Goal: Transaction & Acquisition: Purchase product/service

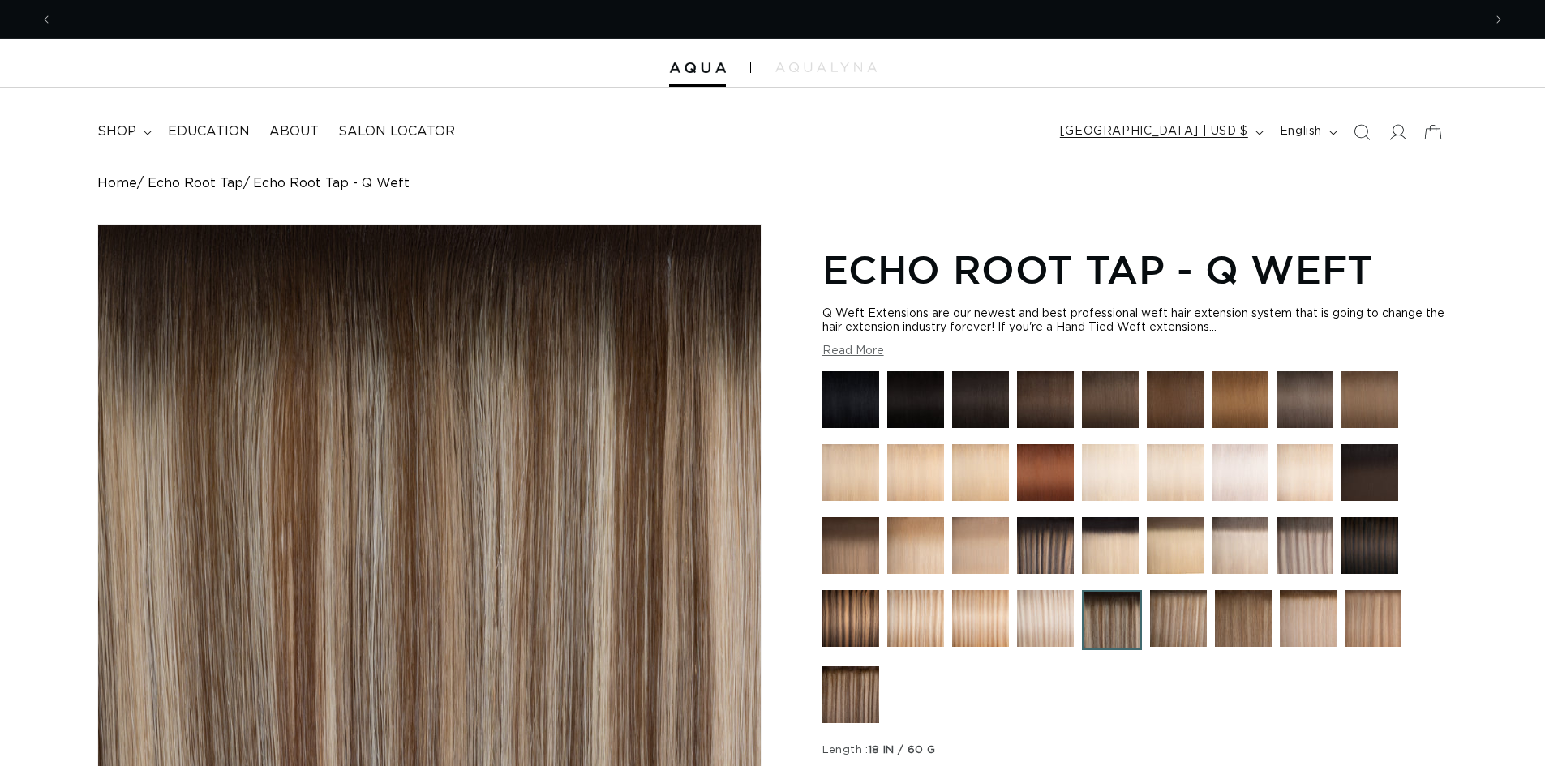
scroll to position [0, 1430]
click at [114, 135] on span "shop" at bounding box center [116, 131] width 39 height 17
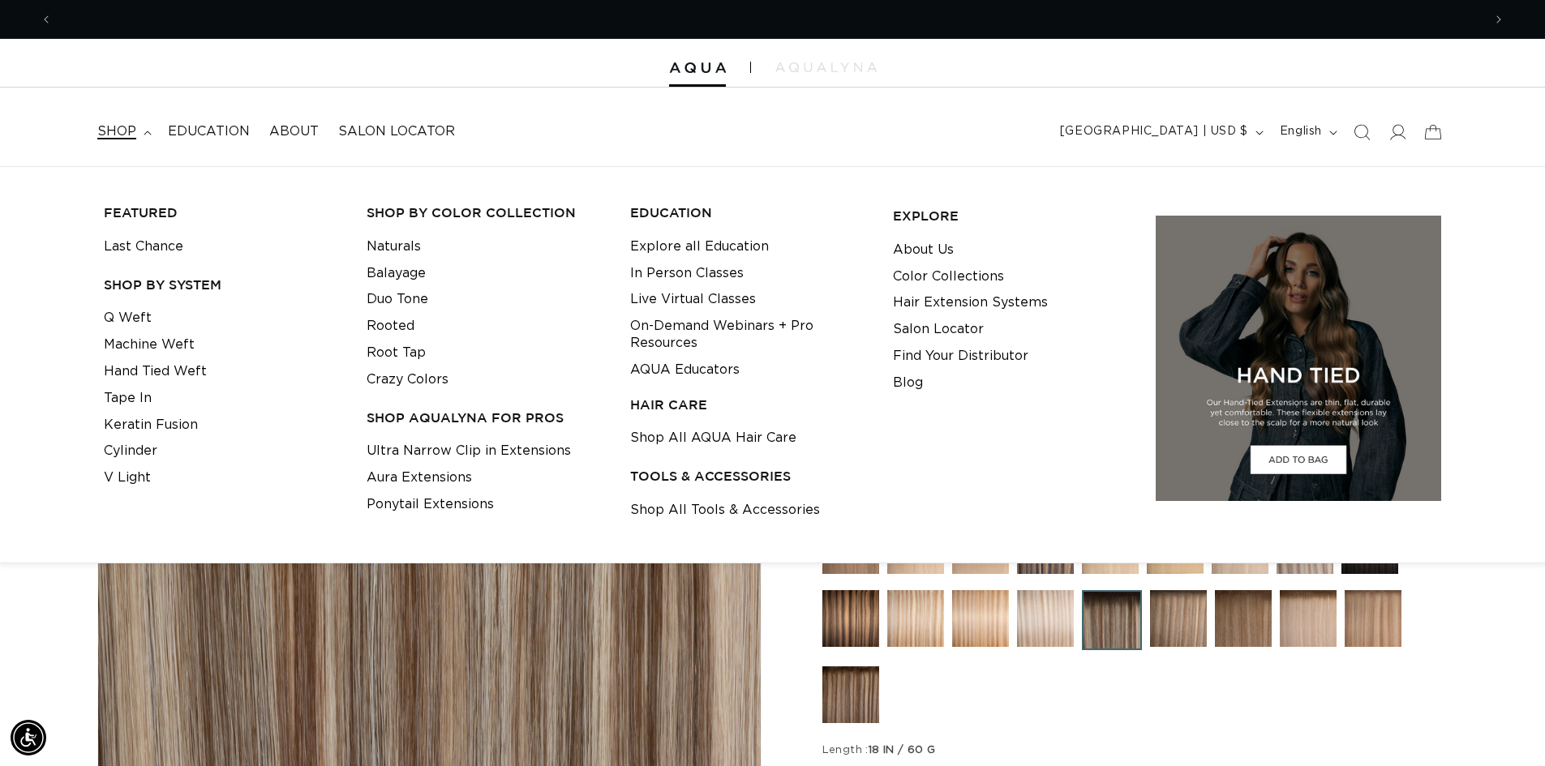
scroll to position [0, 0]
click at [126, 320] on link "Q Weft" at bounding box center [128, 318] width 48 height 27
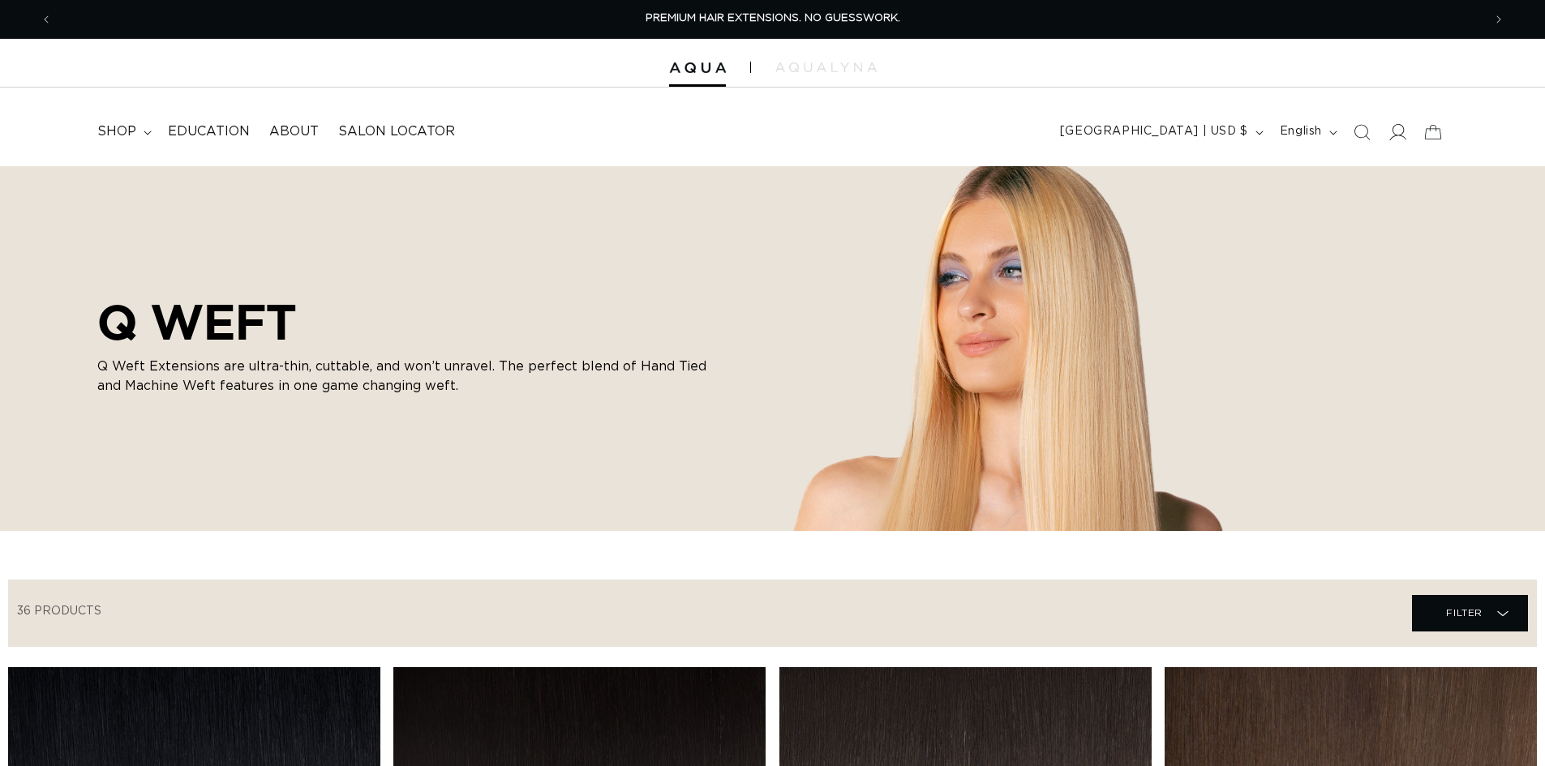
click at [1396, 133] on icon at bounding box center [1397, 131] width 17 height 17
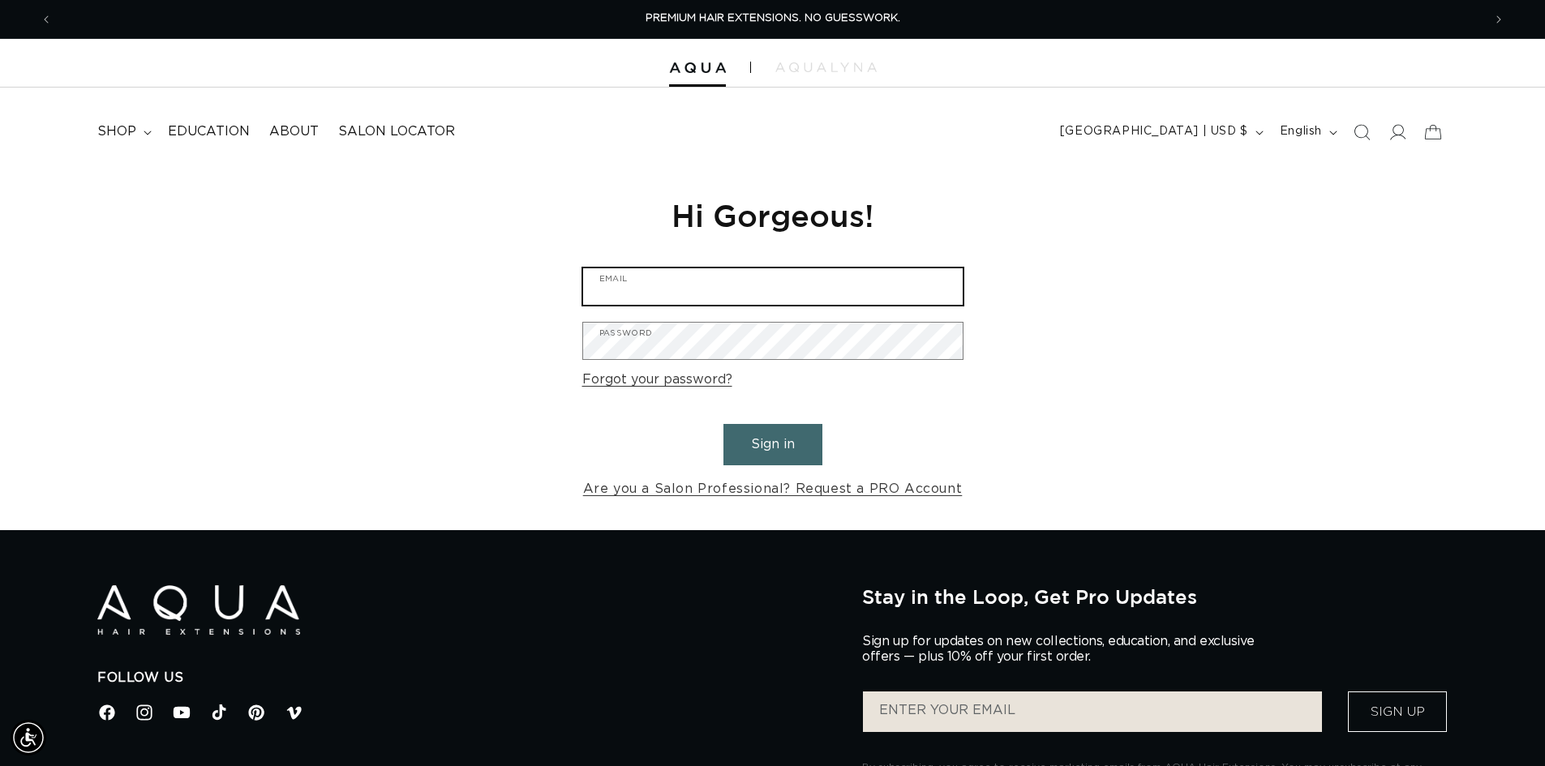
type input "allaboutusalonandspa@gmail.com"
click at [799, 449] on button "Sign in" at bounding box center [773, 444] width 99 height 41
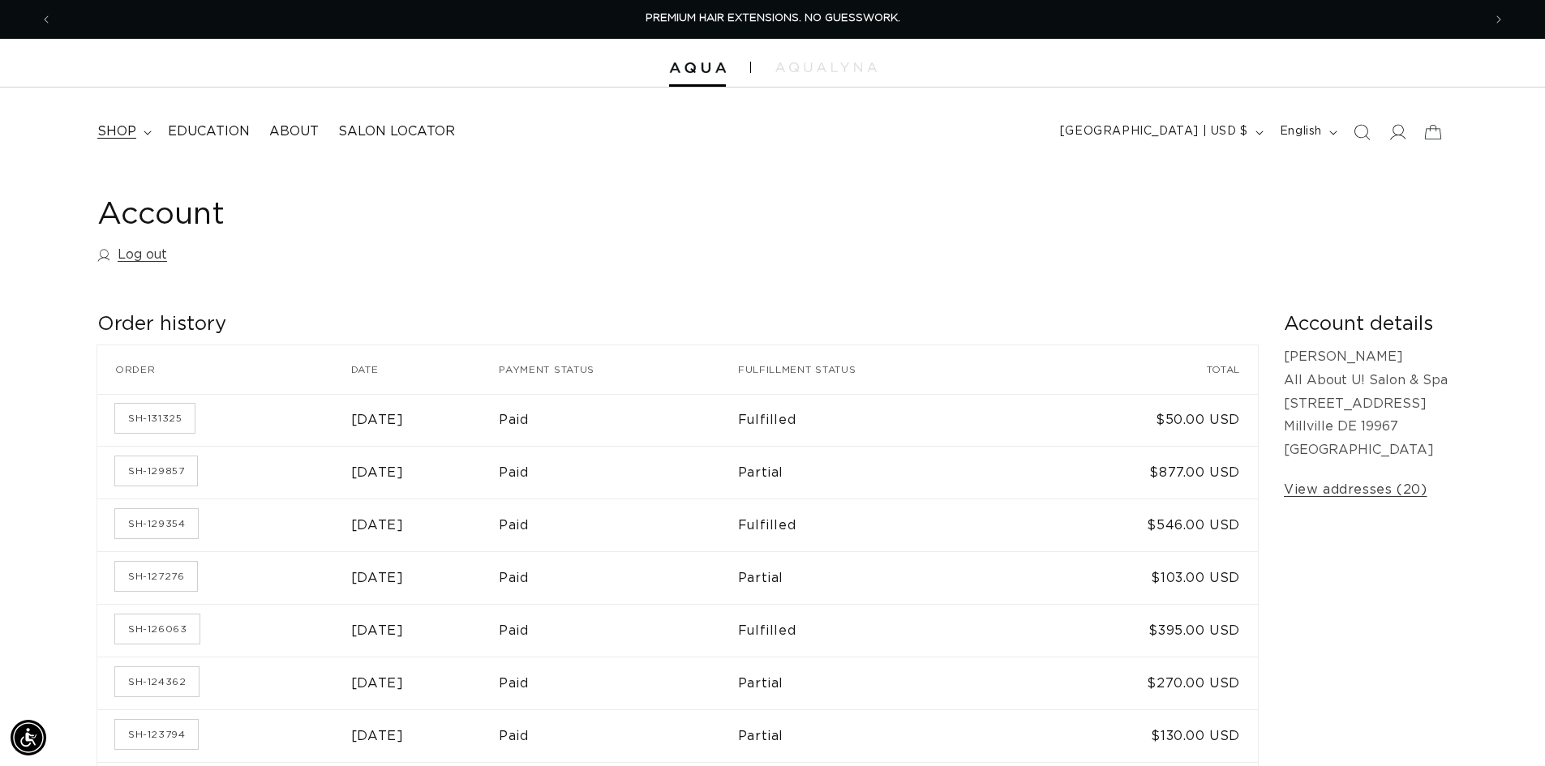
click at [145, 133] on icon at bounding box center [147, 133] width 7 height 4
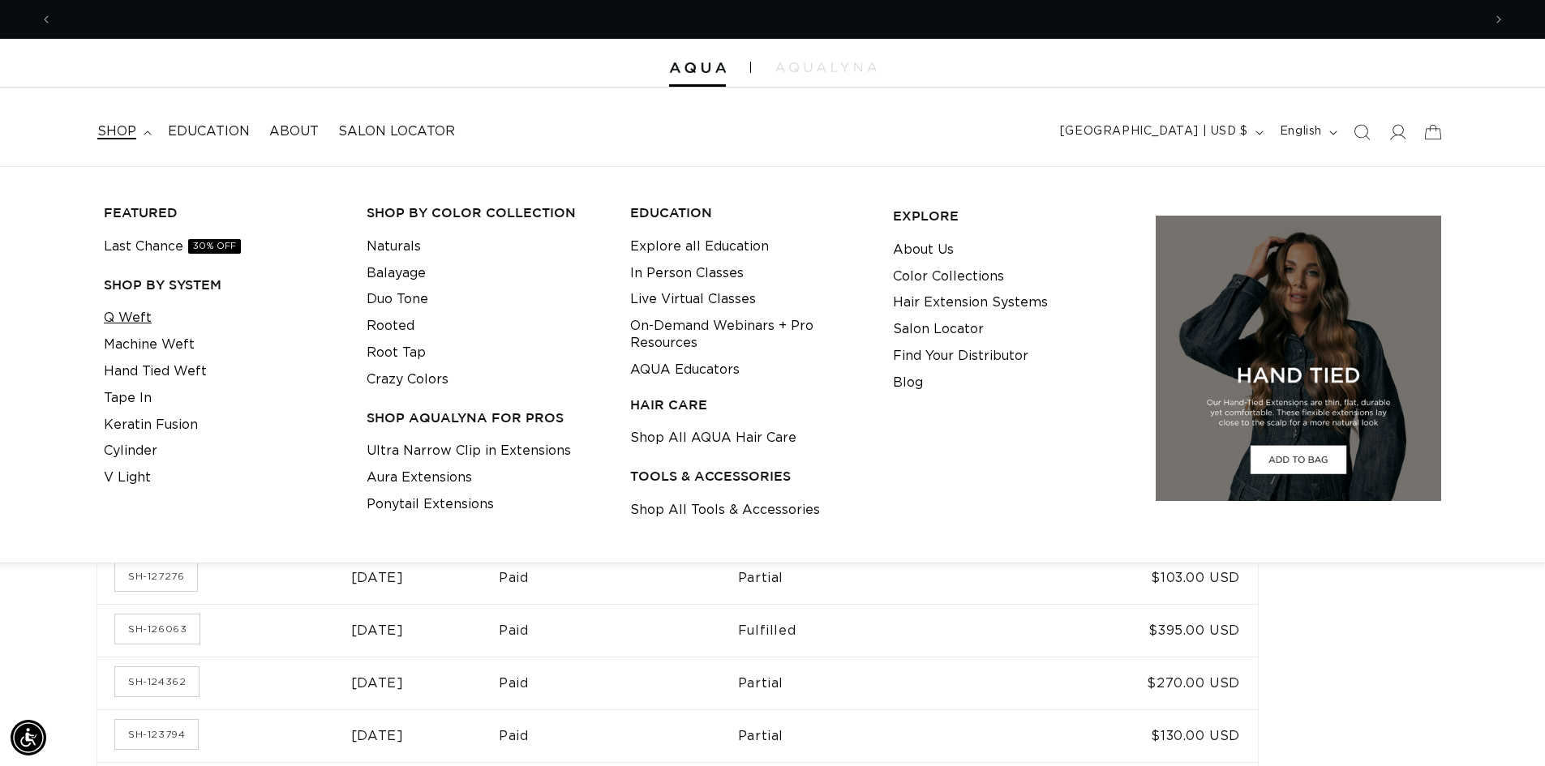
scroll to position [0, 1430]
click at [129, 317] on link "Q Weft" at bounding box center [128, 318] width 48 height 27
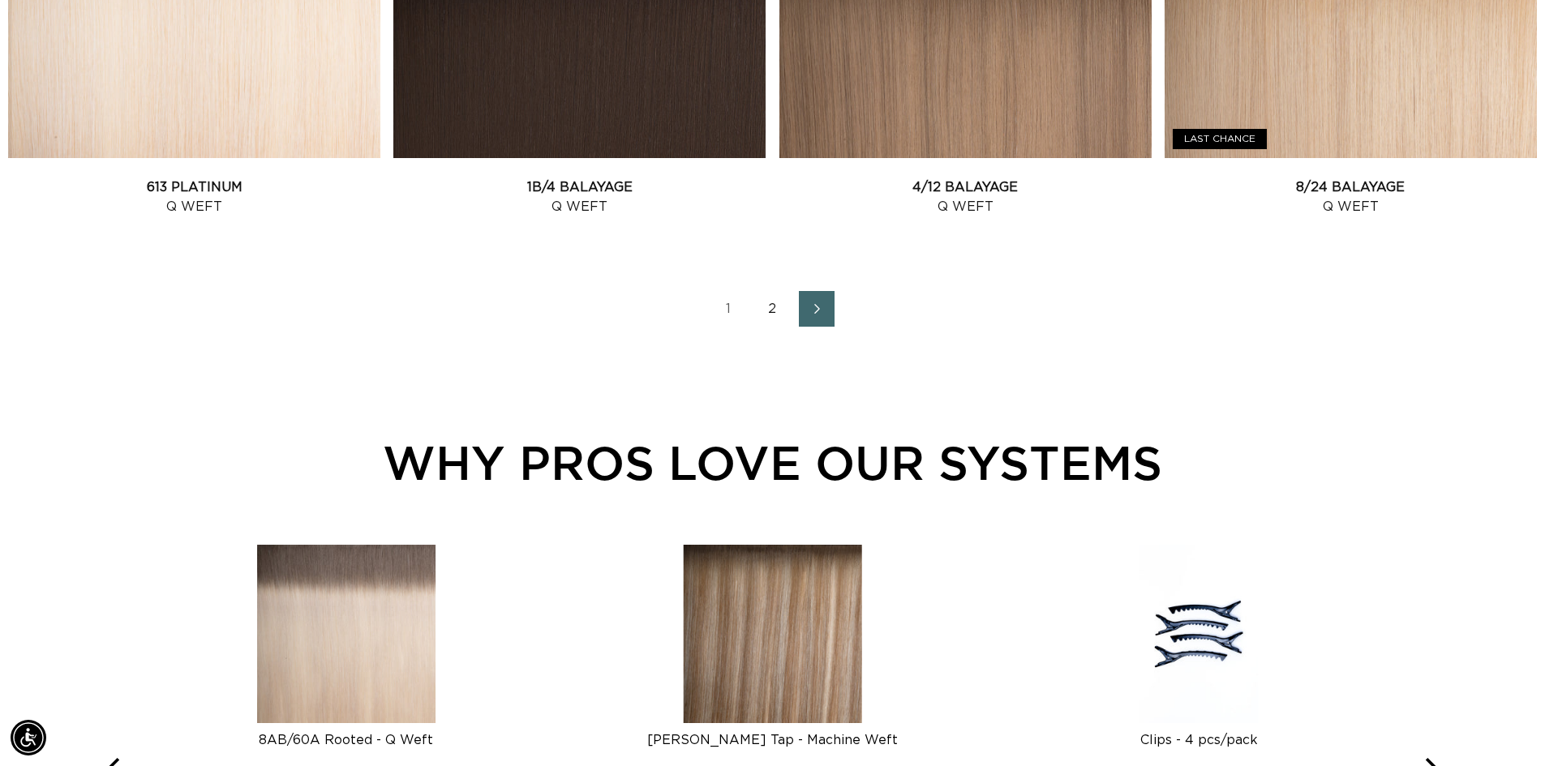
scroll to position [2433, 0]
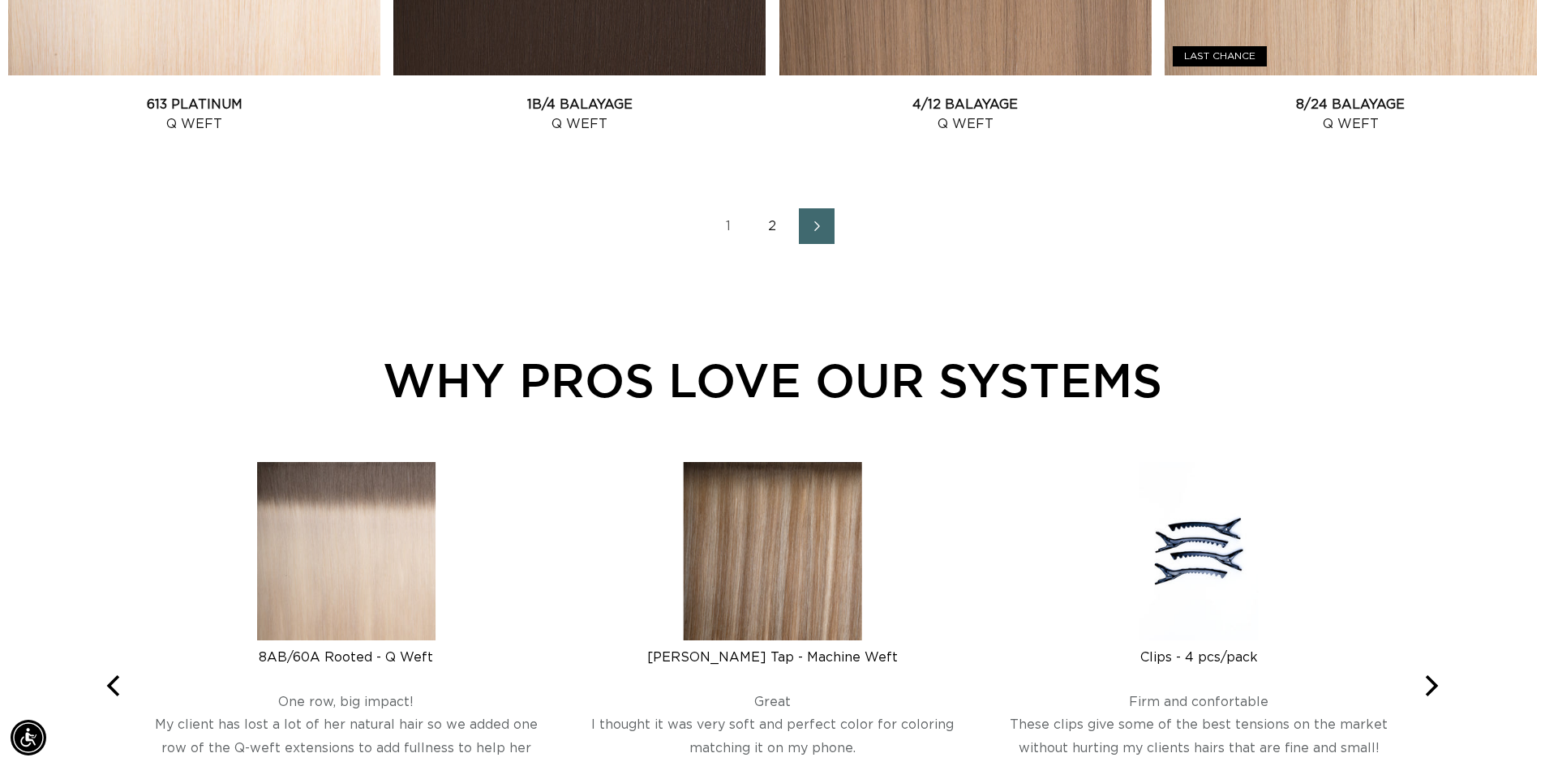
click at [781, 229] on link "2" at bounding box center [773, 226] width 36 height 36
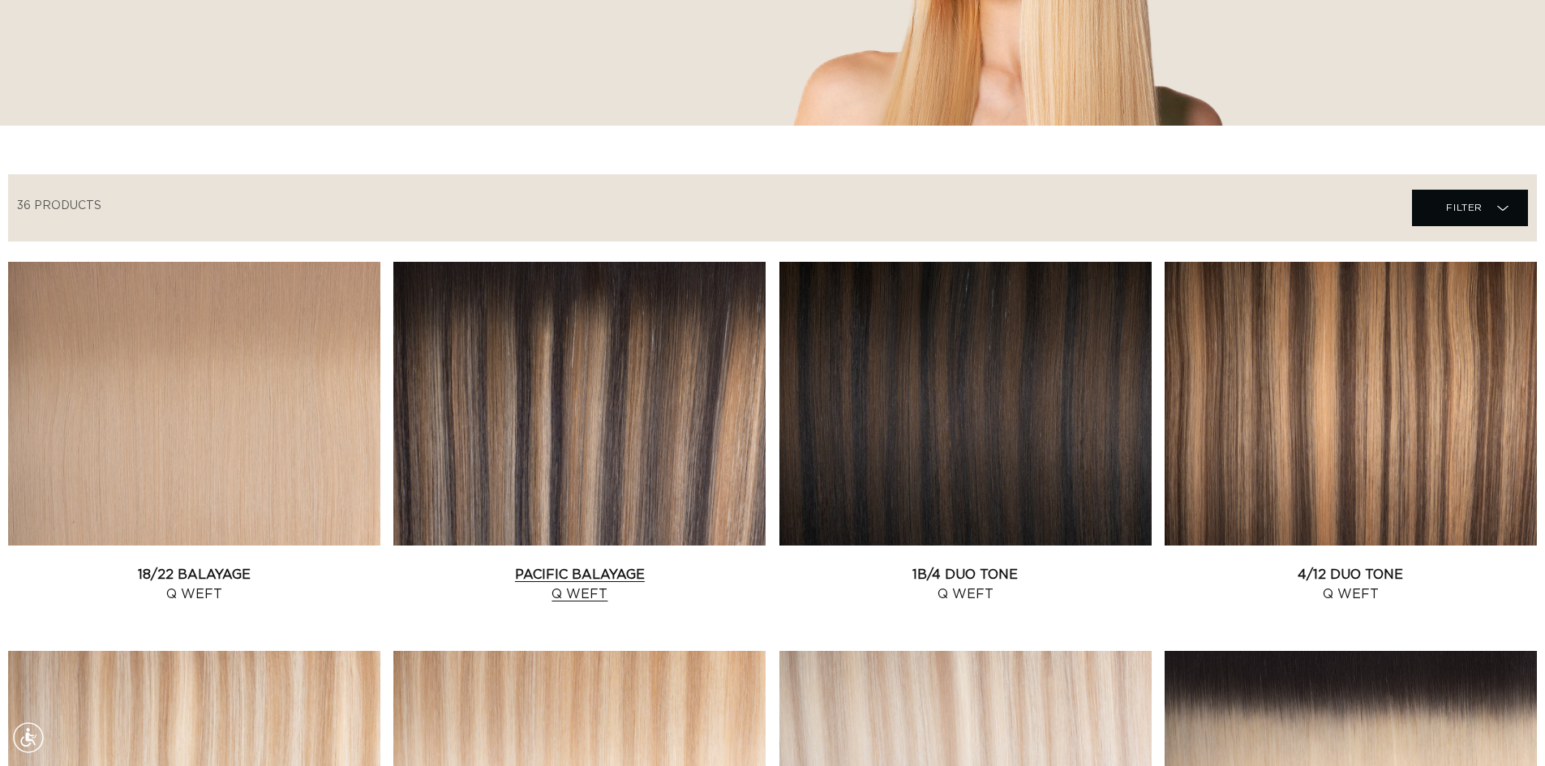
click at [657, 565] on link "Pacific Balayage Q Weft" at bounding box center [579, 584] width 372 height 39
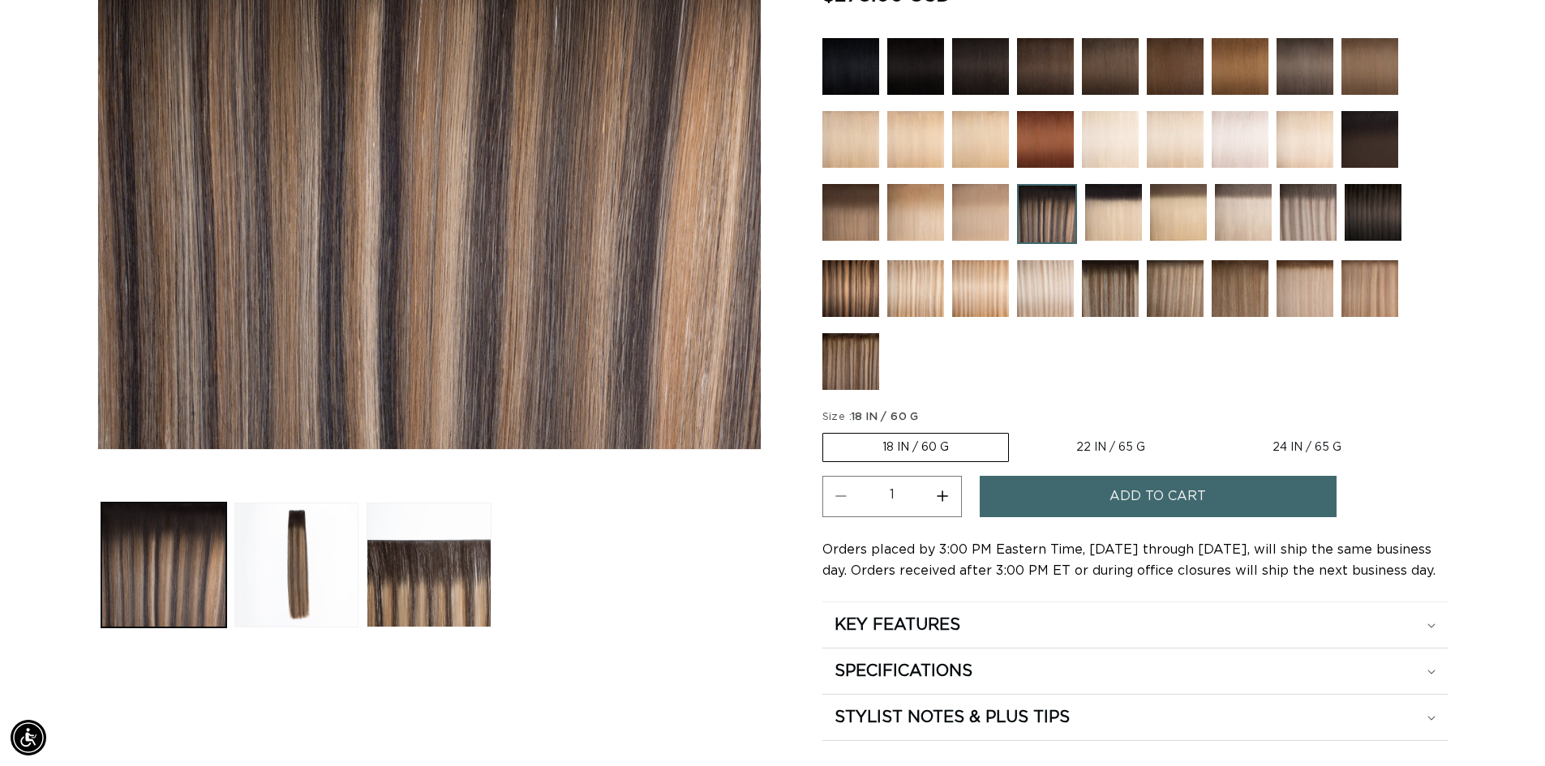
scroll to position [406, 0]
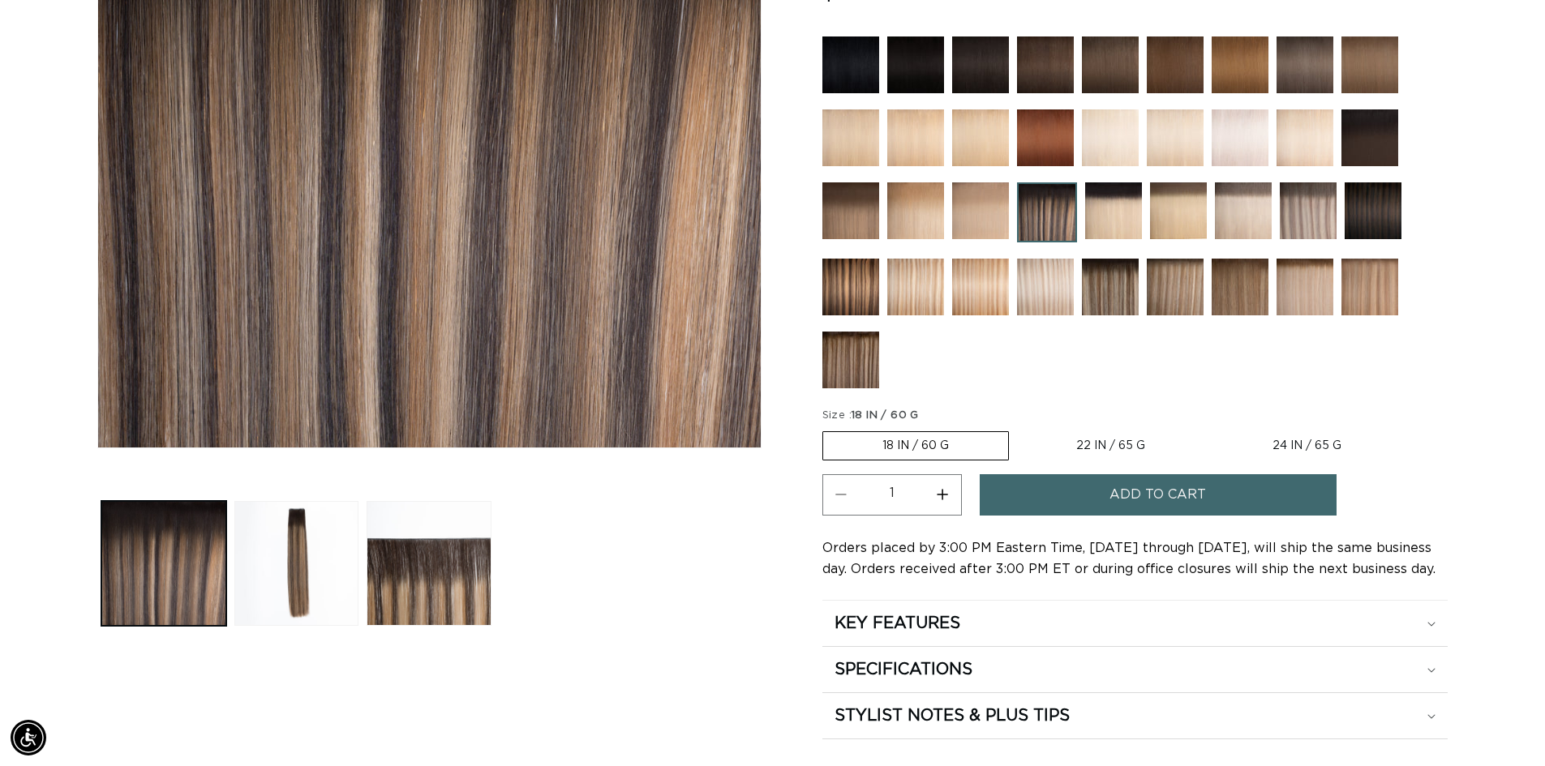
click at [1123, 494] on span "Add to cart" at bounding box center [1158, 494] width 97 height 41
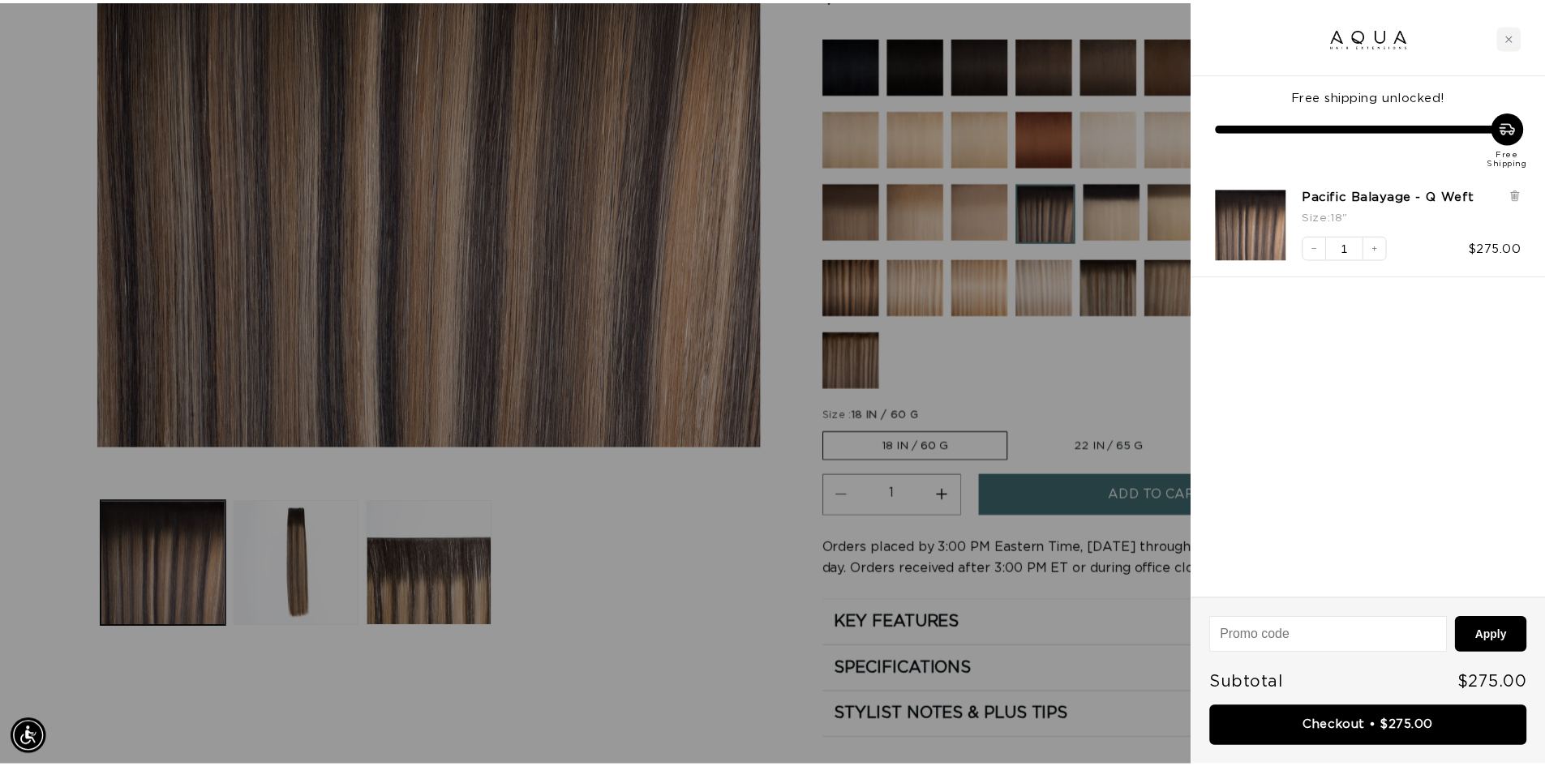
scroll to position [0, 0]
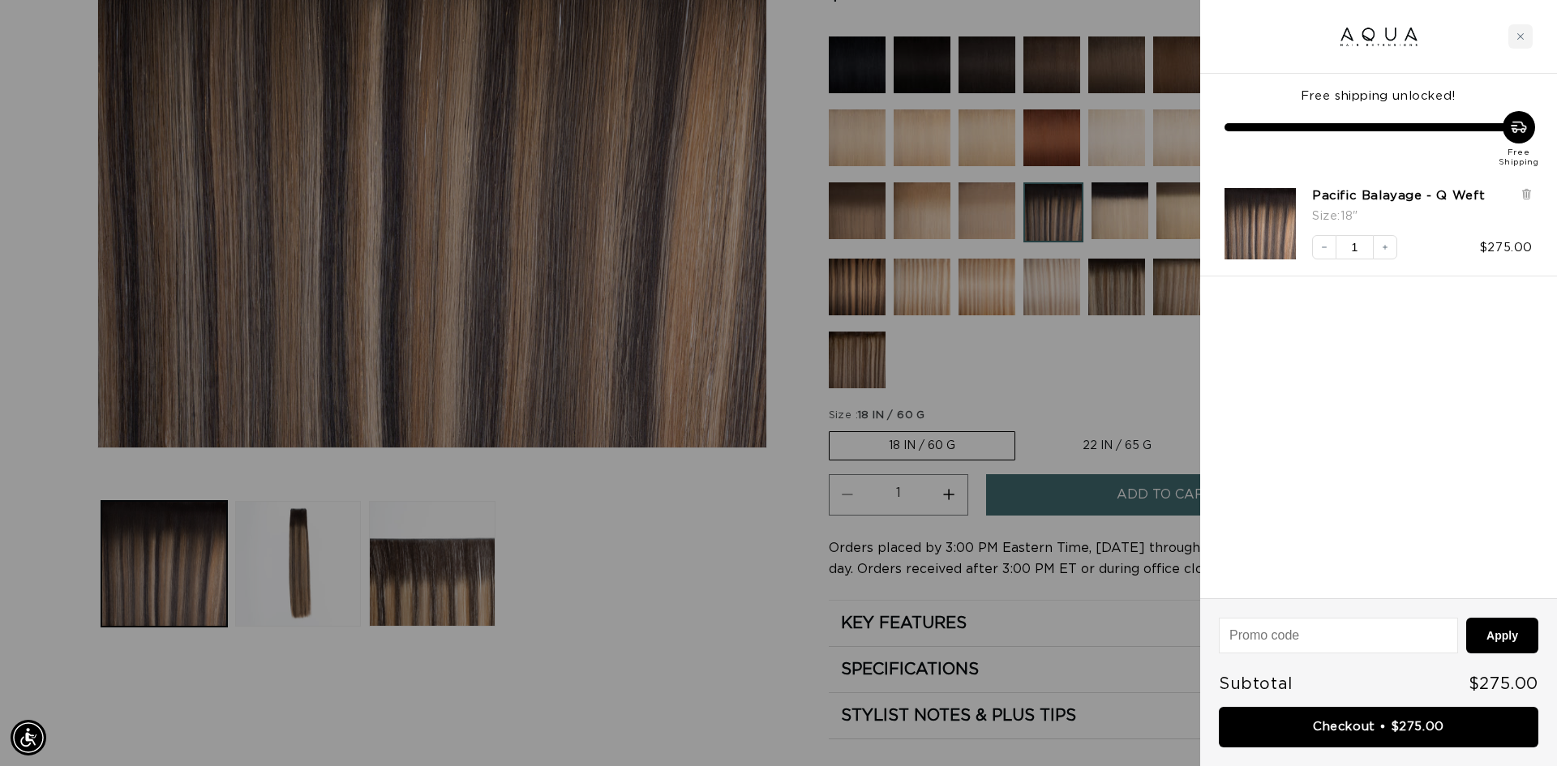
click at [1063, 387] on div at bounding box center [778, 383] width 1557 height 766
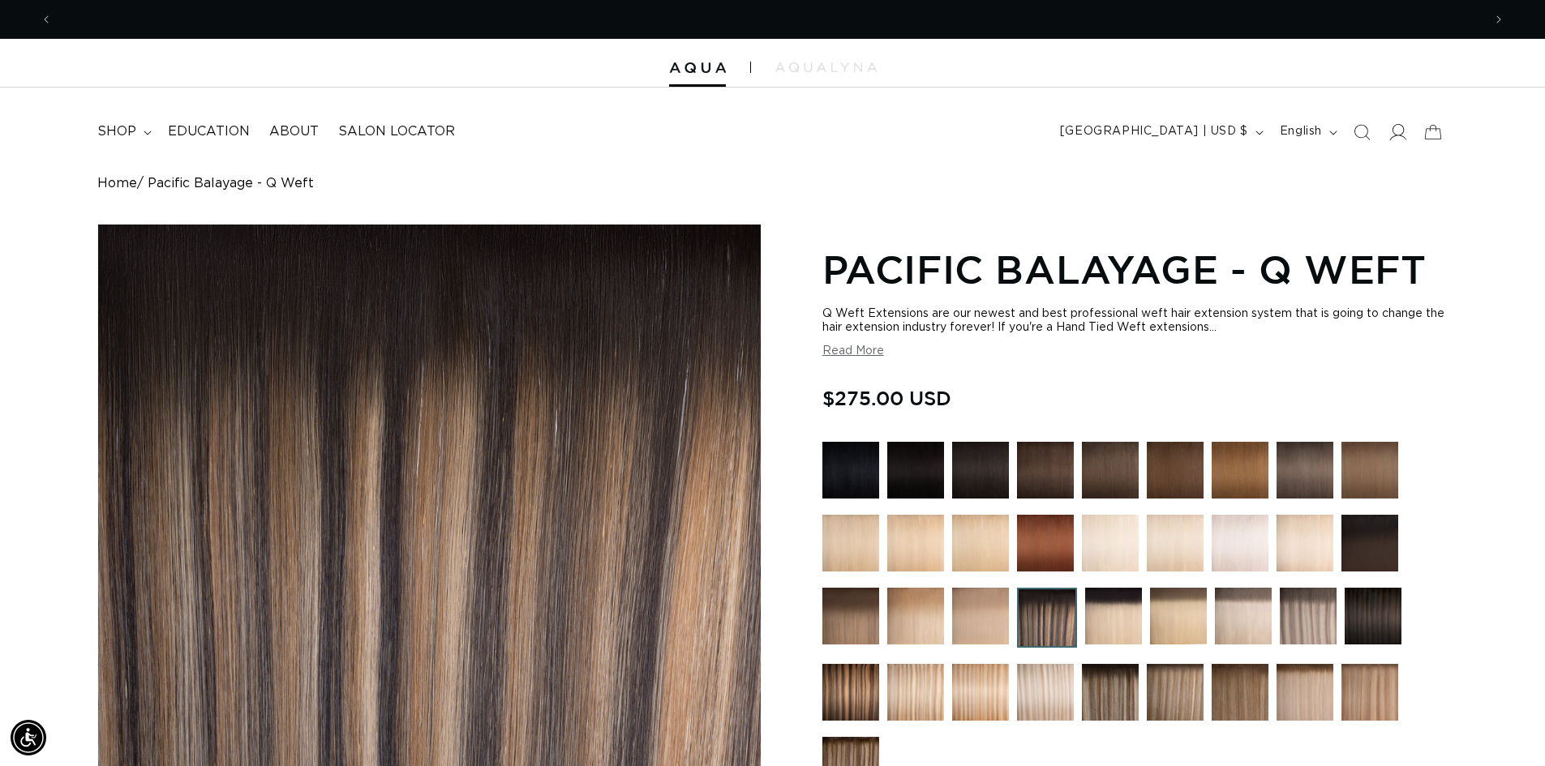
scroll to position [0, 1430]
click at [1401, 127] on icon at bounding box center [1397, 131] width 17 height 17
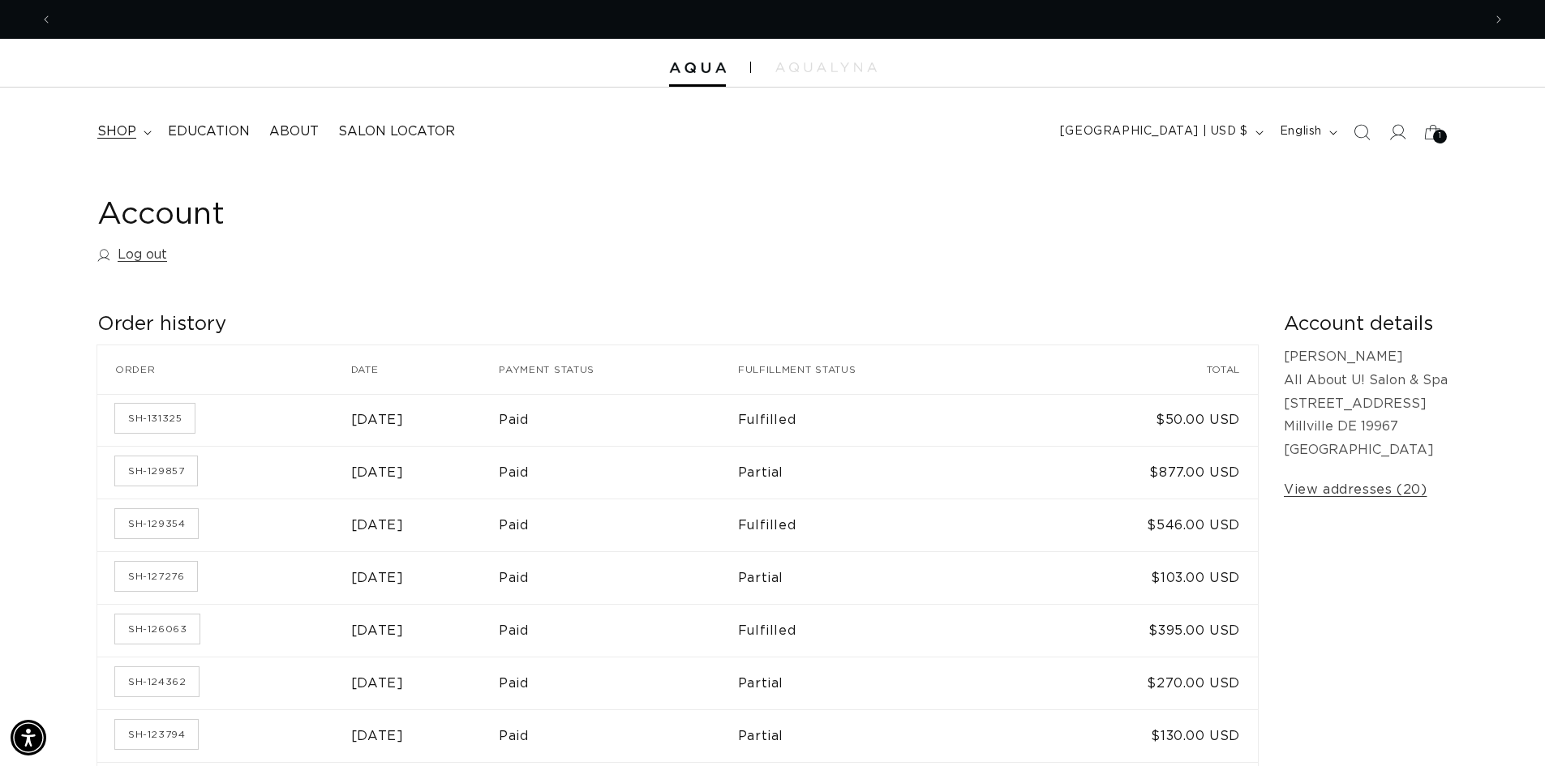
scroll to position [0, 1430]
click at [144, 131] on icon at bounding box center [148, 133] width 8 height 5
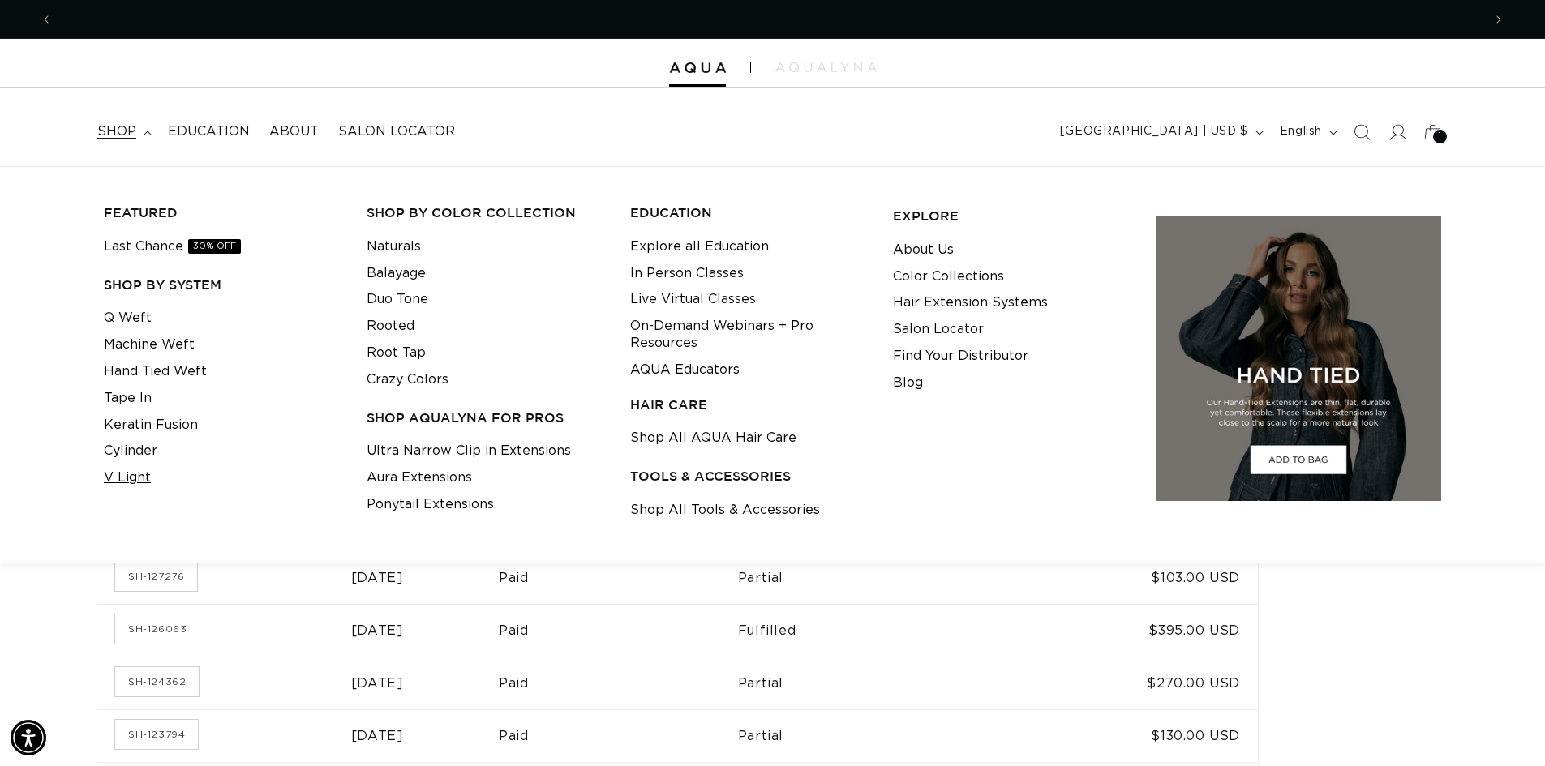
click at [131, 486] on link "V Light" at bounding box center [127, 478] width 47 height 27
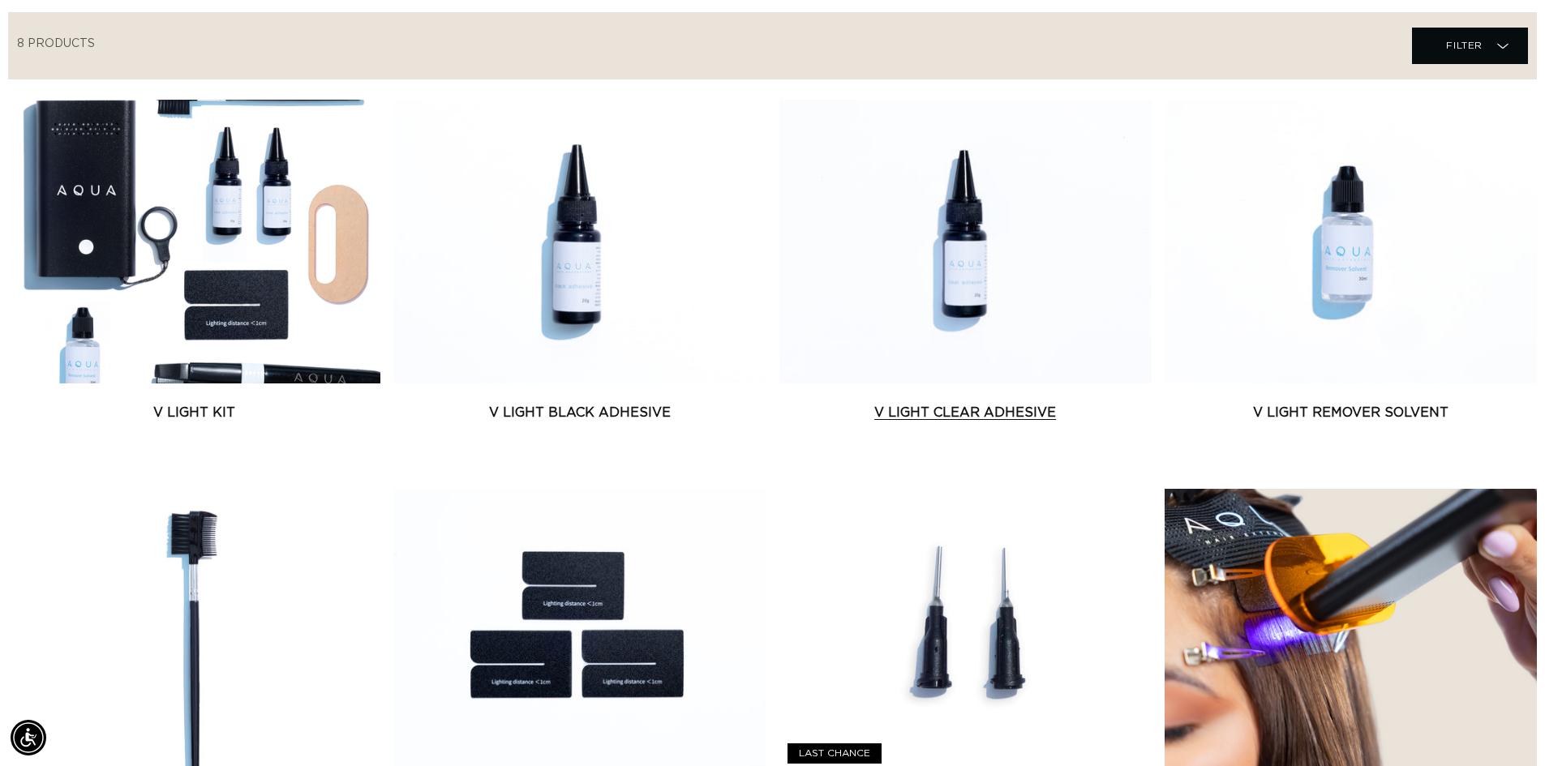
scroll to position [0, 1430]
click at [989, 423] on link "V Light Clear Adhesive" at bounding box center [965, 412] width 372 height 19
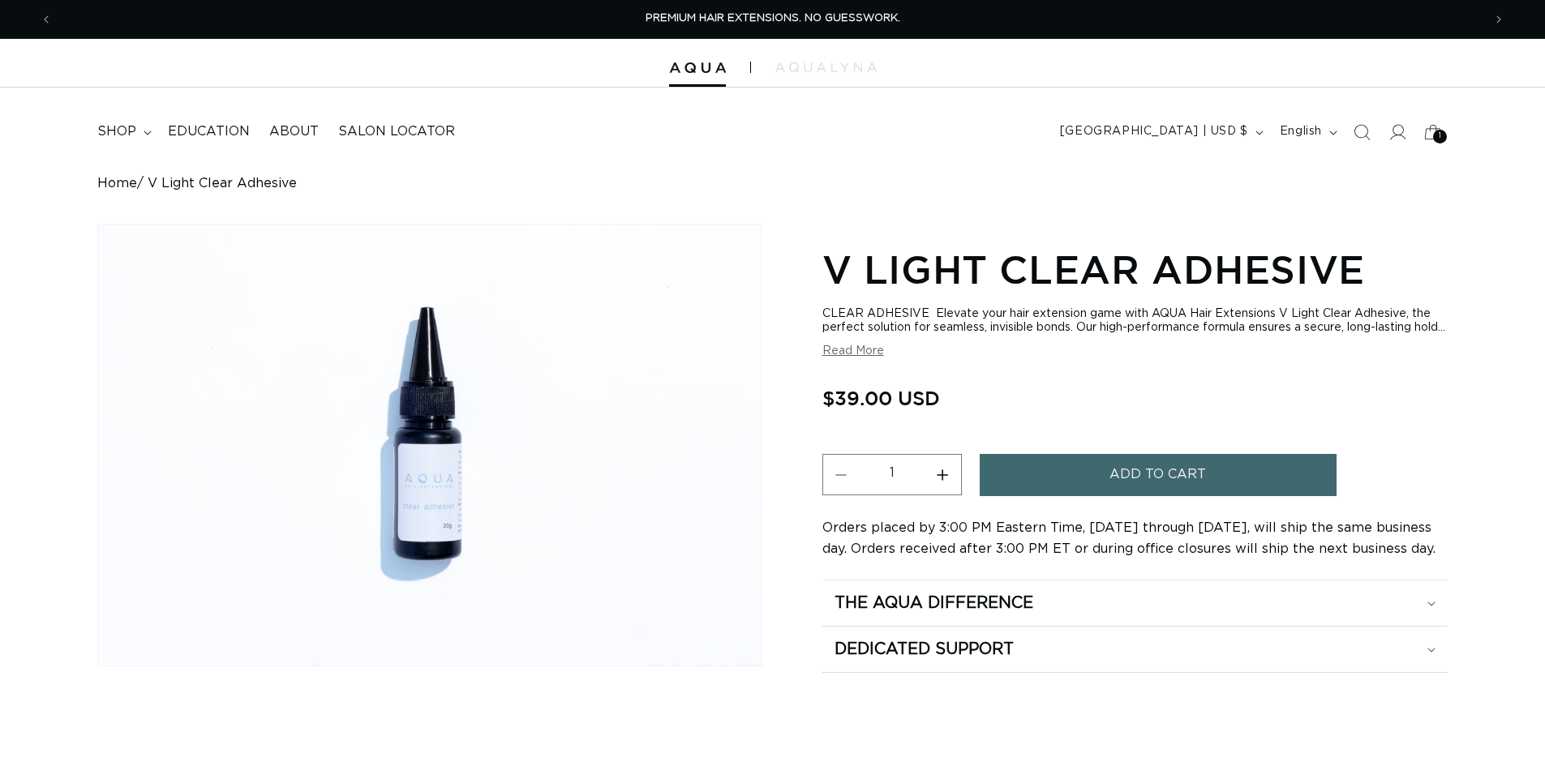
click at [1129, 486] on span "Add to cart" at bounding box center [1158, 474] width 97 height 41
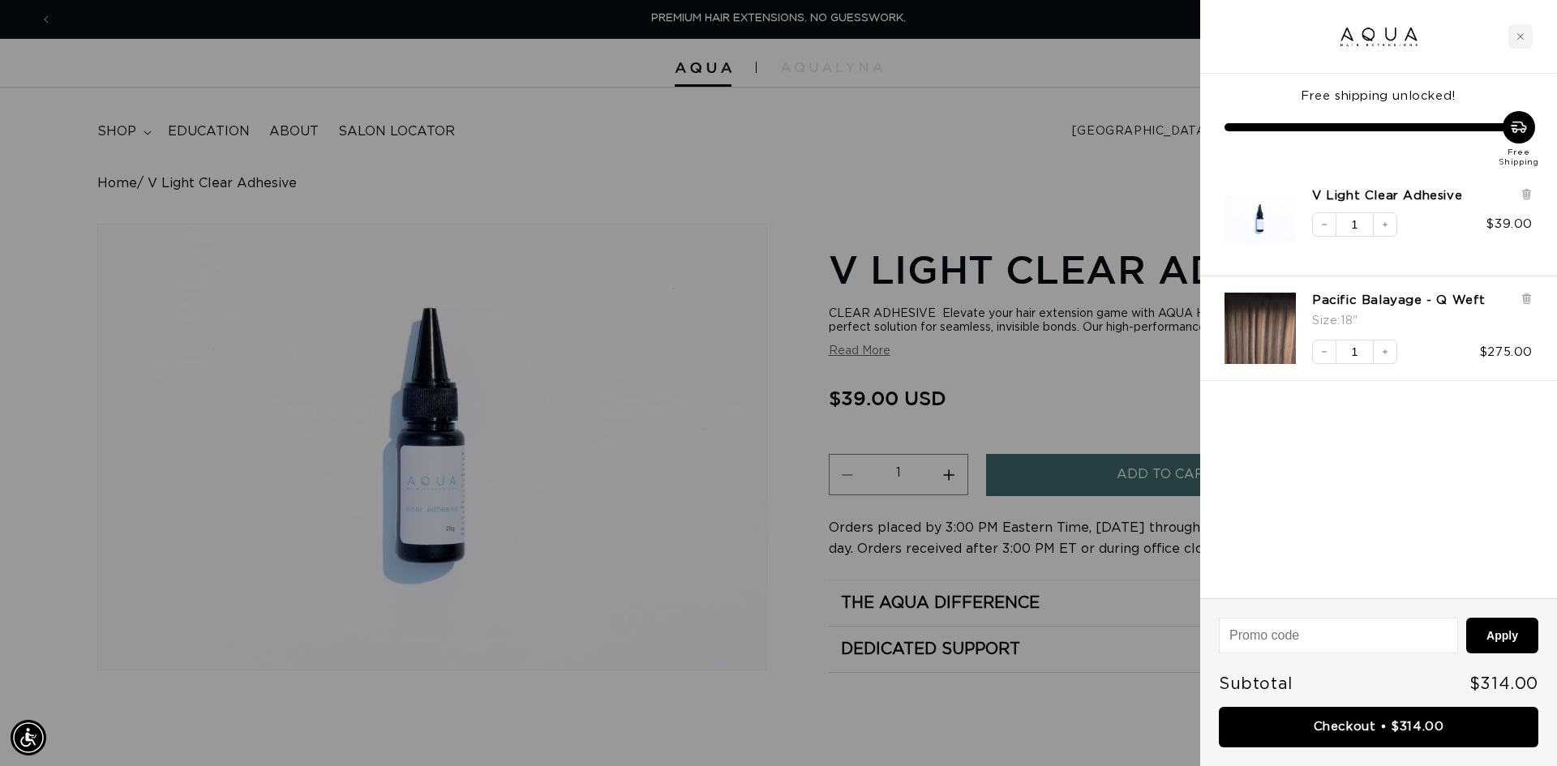
click at [1124, 458] on div at bounding box center [778, 383] width 1557 height 766
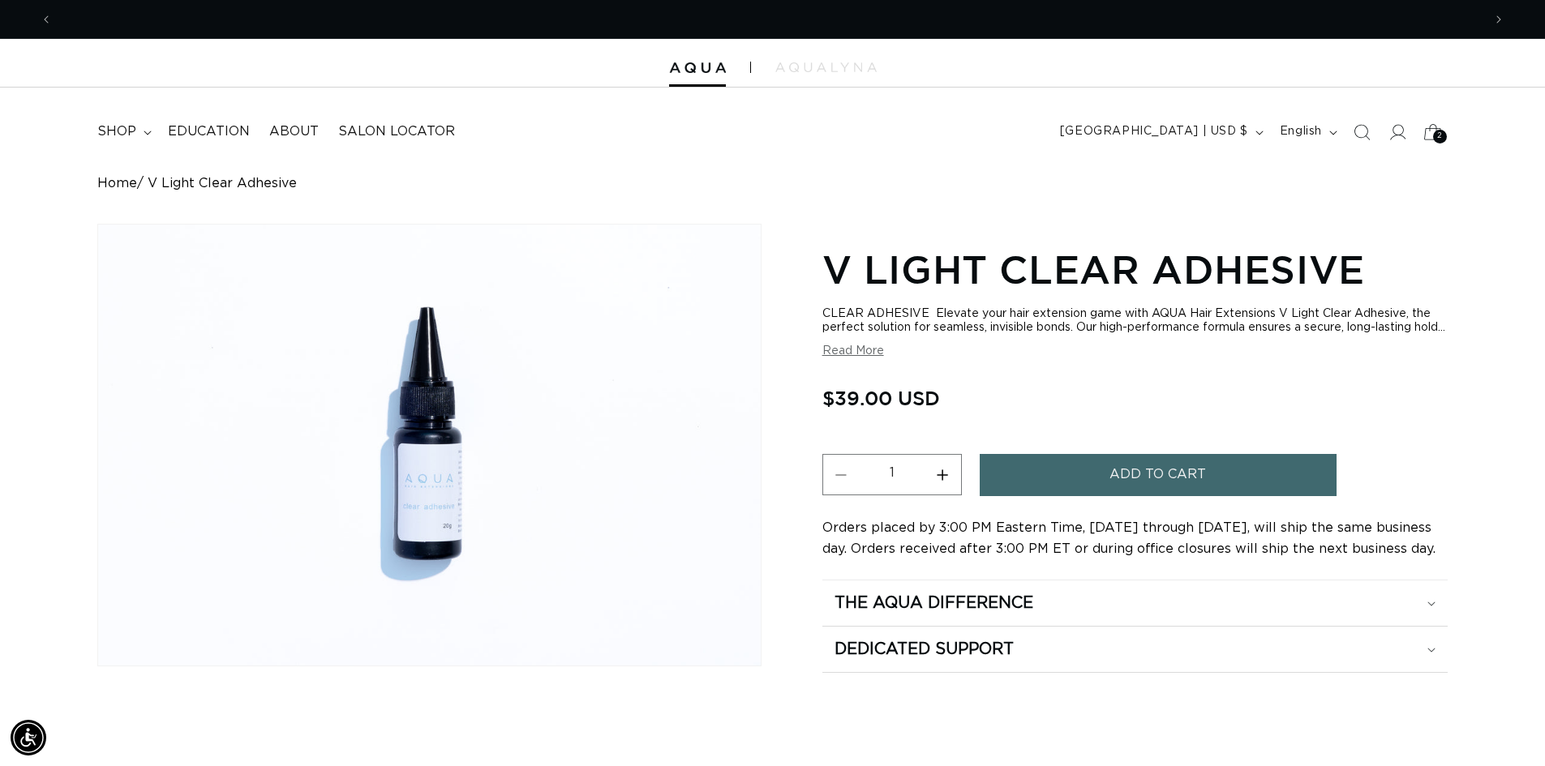
click at [1443, 127] on icon at bounding box center [1433, 132] width 38 height 38
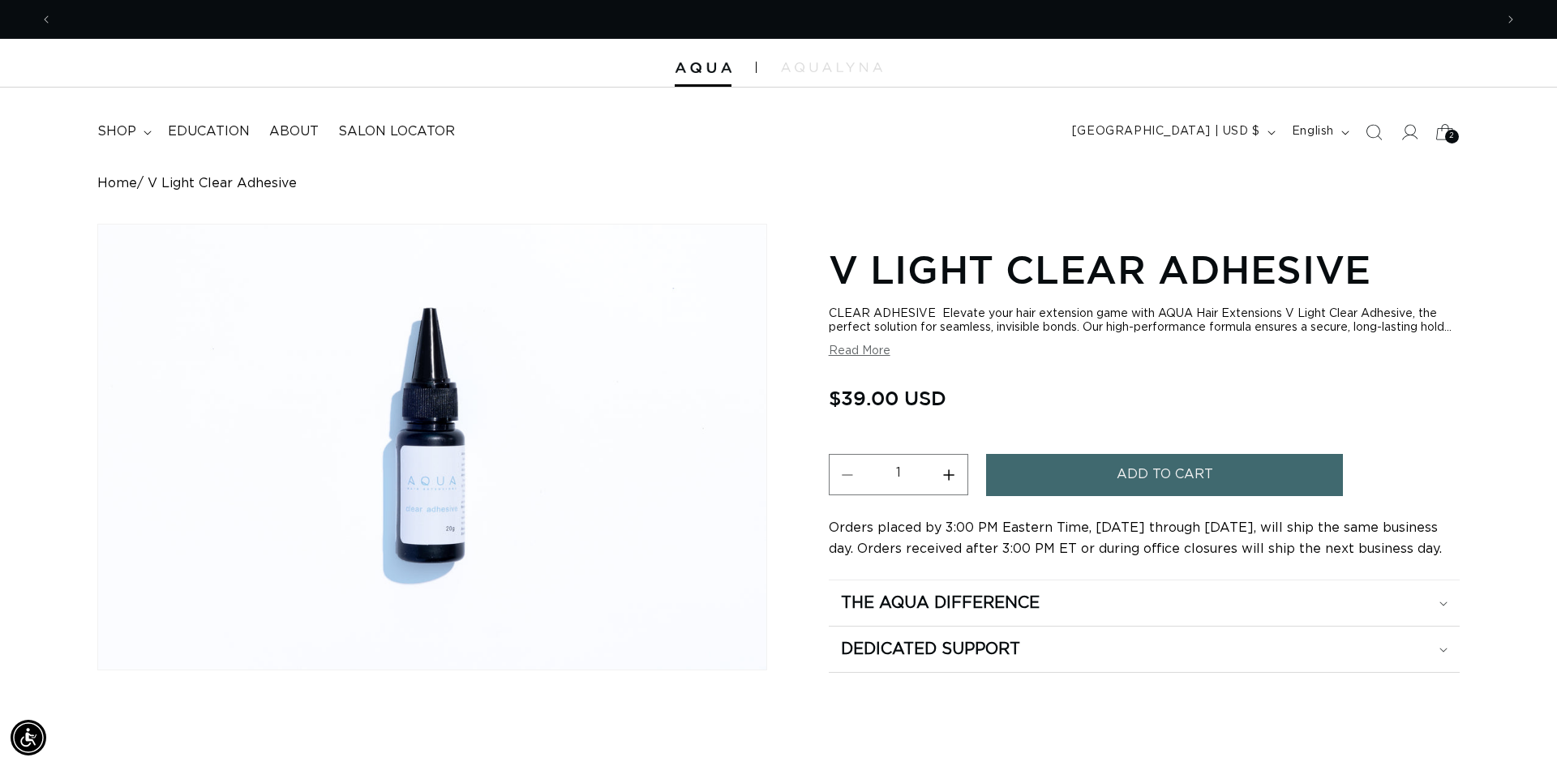
scroll to position [0, 1442]
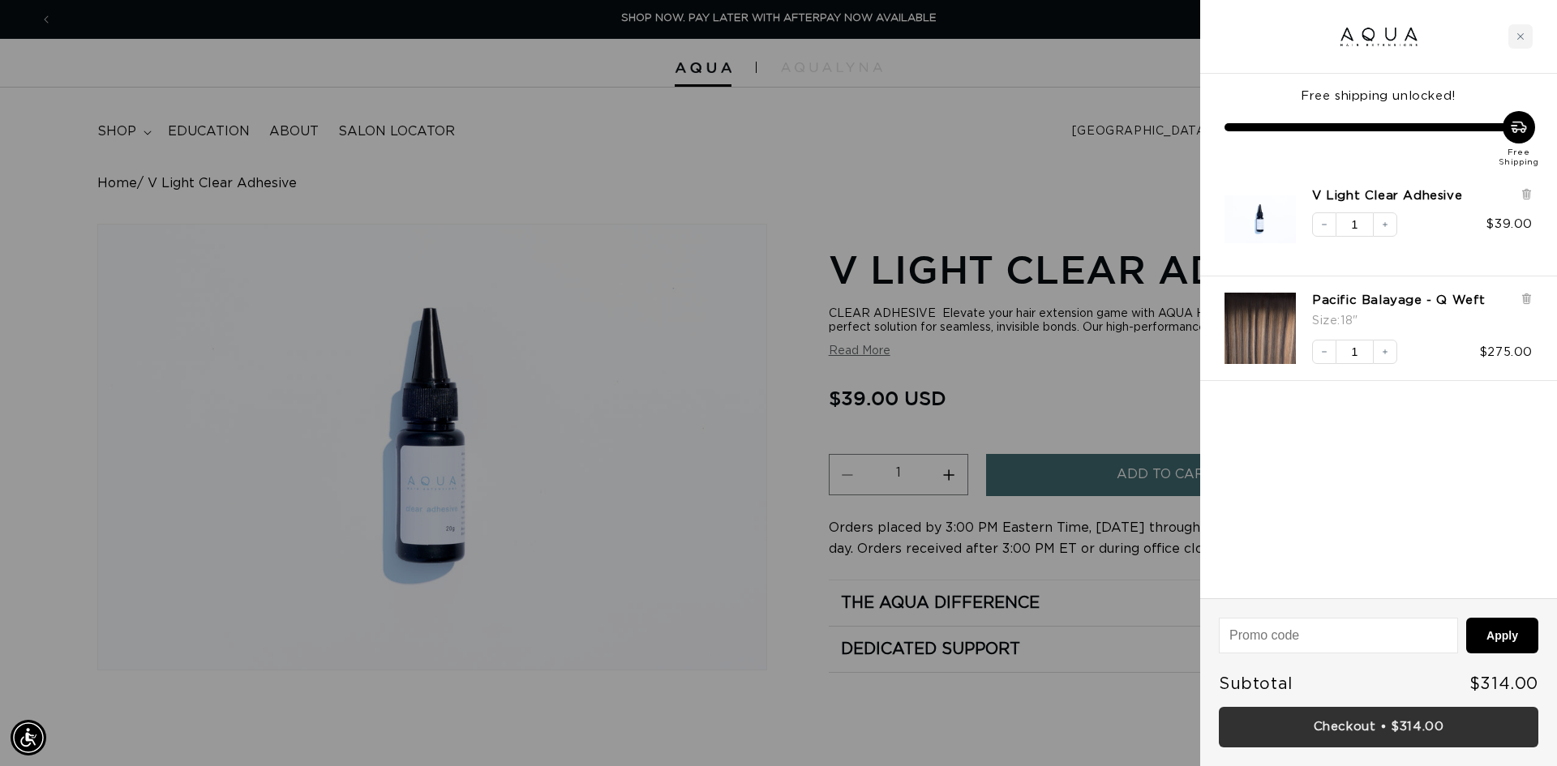
click at [1396, 728] on link "Checkout • $314.00" at bounding box center [1379, 727] width 320 height 41
